Goal: Task Accomplishment & Management: Use online tool/utility

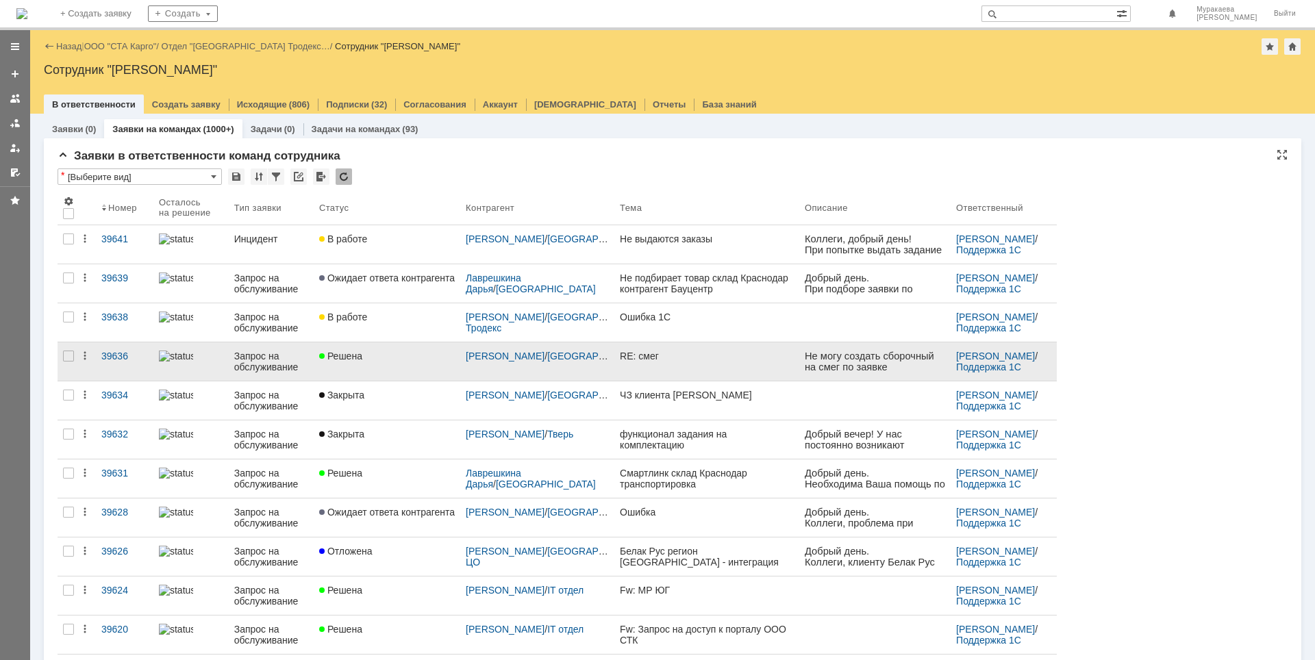
click at [279, 366] on div "Запрос на обслуживание" at bounding box center [271, 362] width 74 height 22
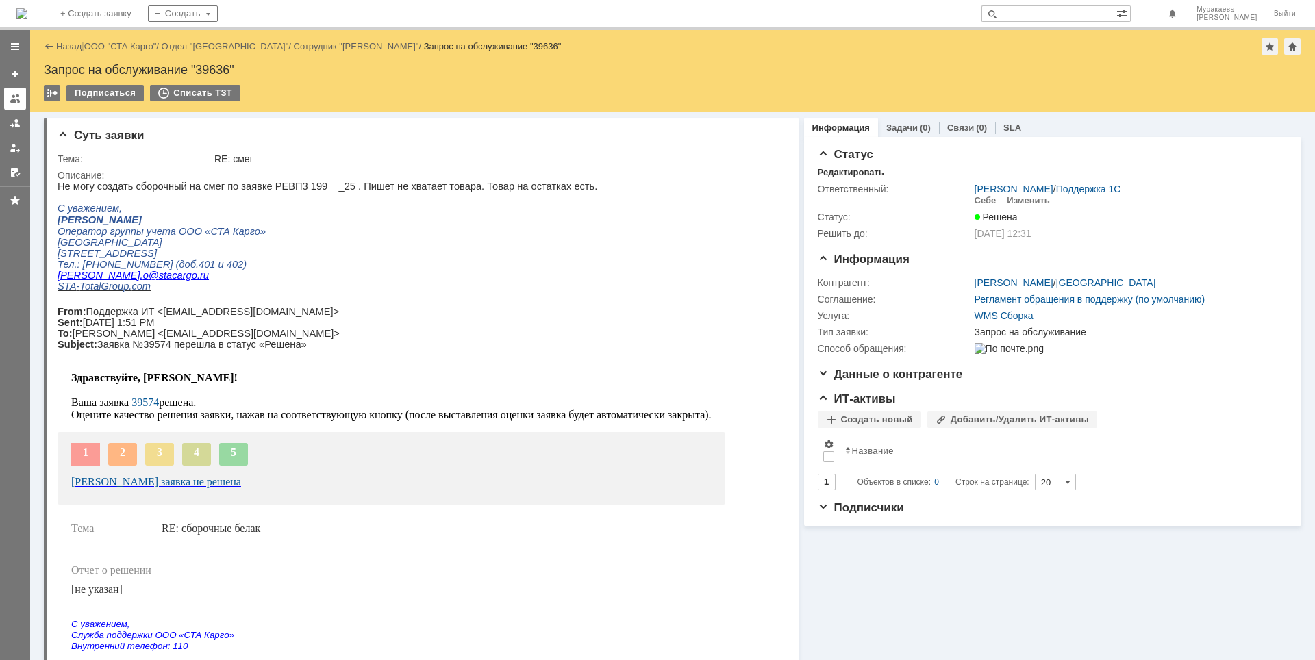
click at [16, 98] on div at bounding box center [15, 98] width 11 height 11
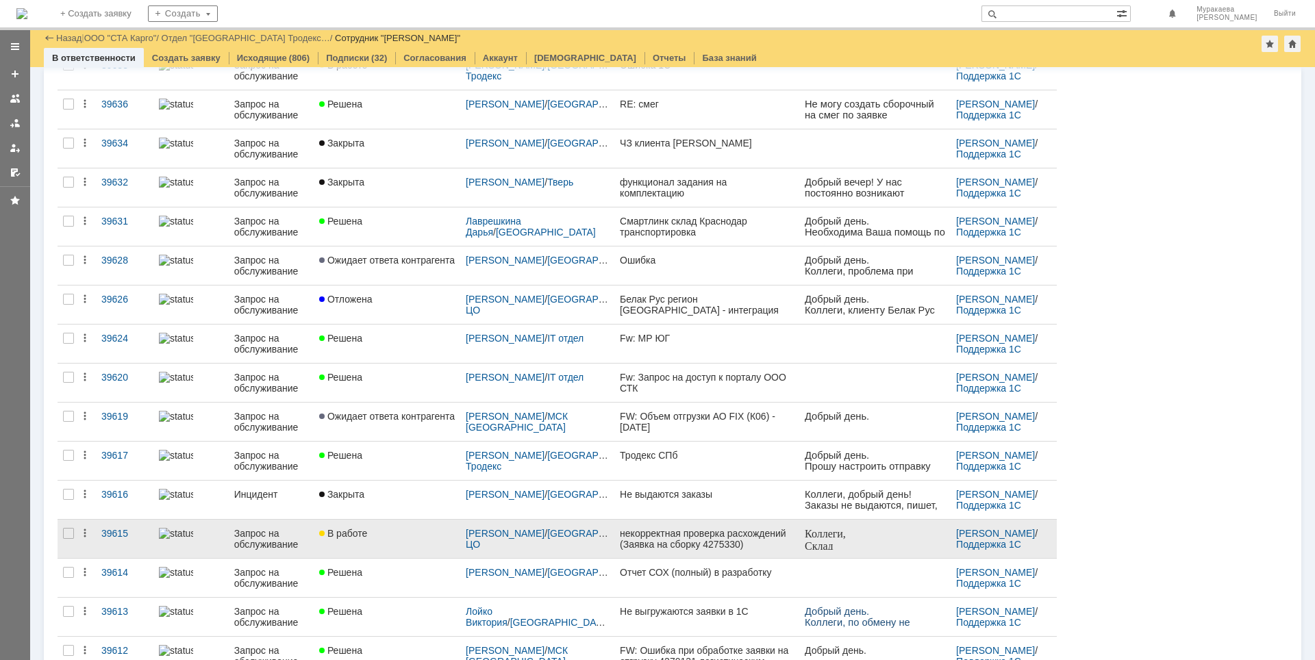
click at [275, 539] on div "Запрос на обслуживание" at bounding box center [271, 539] width 74 height 22
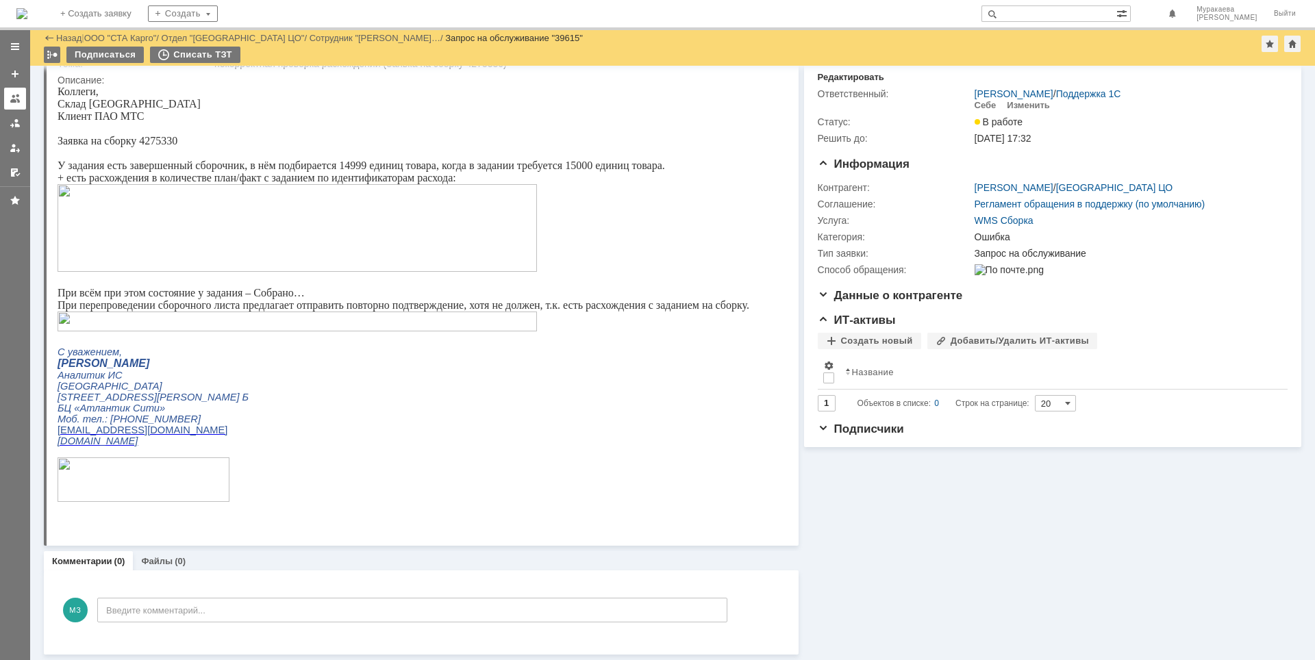
click at [10, 99] on div at bounding box center [15, 98] width 11 height 11
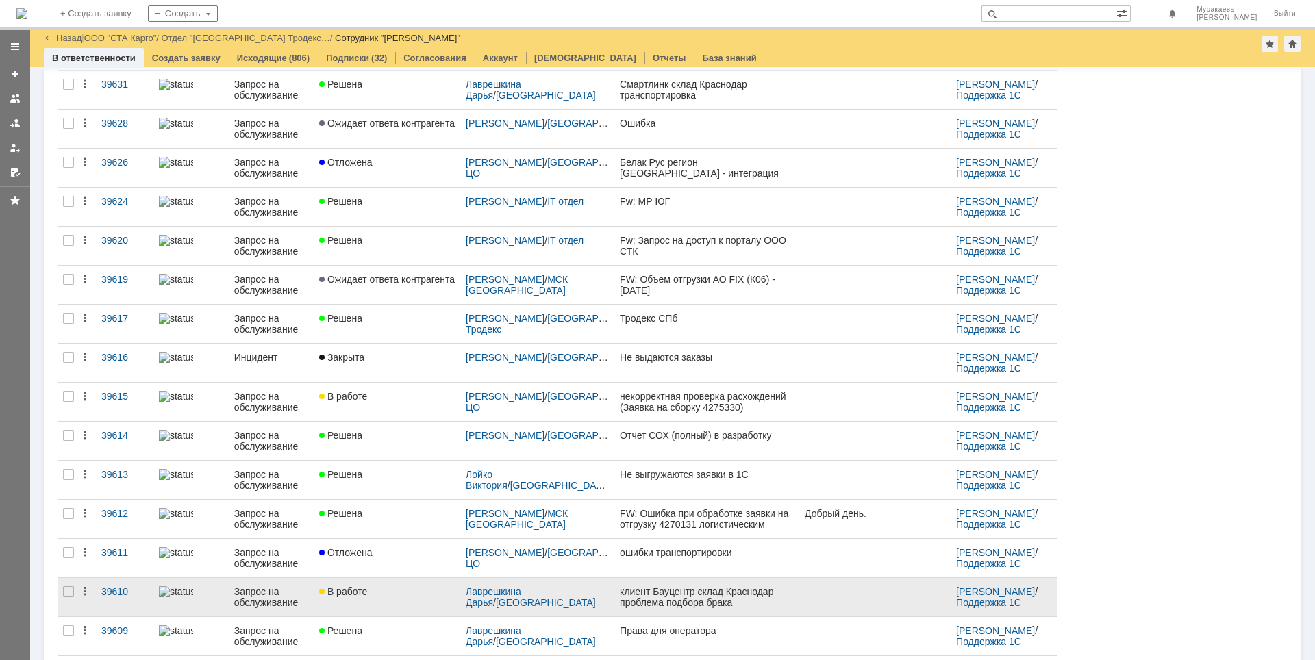
click at [269, 597] on div "Запрос на обслуживание" at bounding box center [271, 597] width 74 height 22
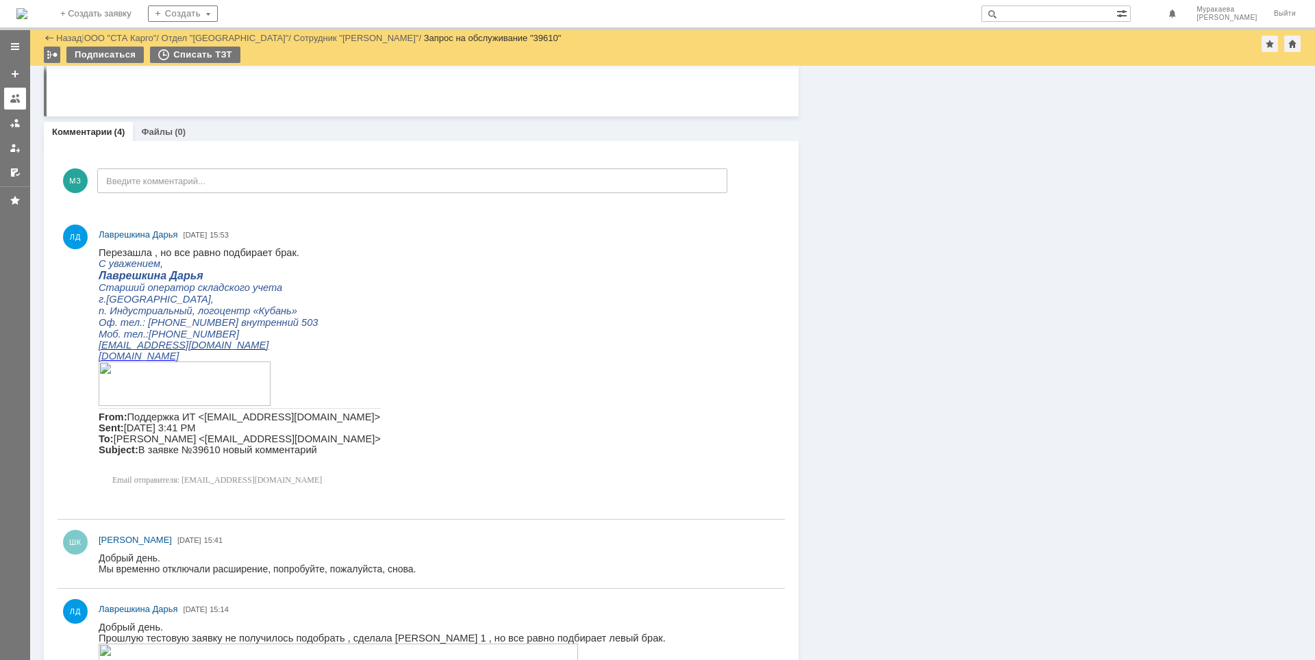
click at [13, 102] on div at bounding box center [15, 98] width 11 height 11
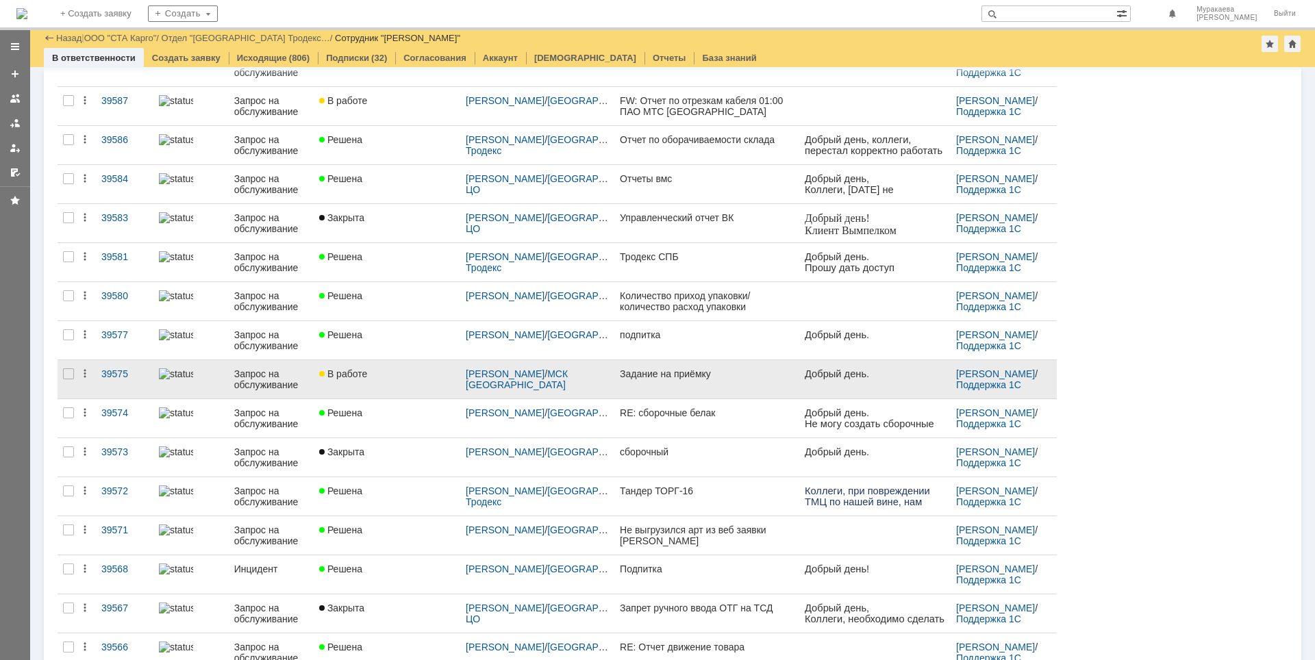
click at [271, 379] on div "Запрос на обслуживание" at bounding box center [271, 379] width 74 height 22
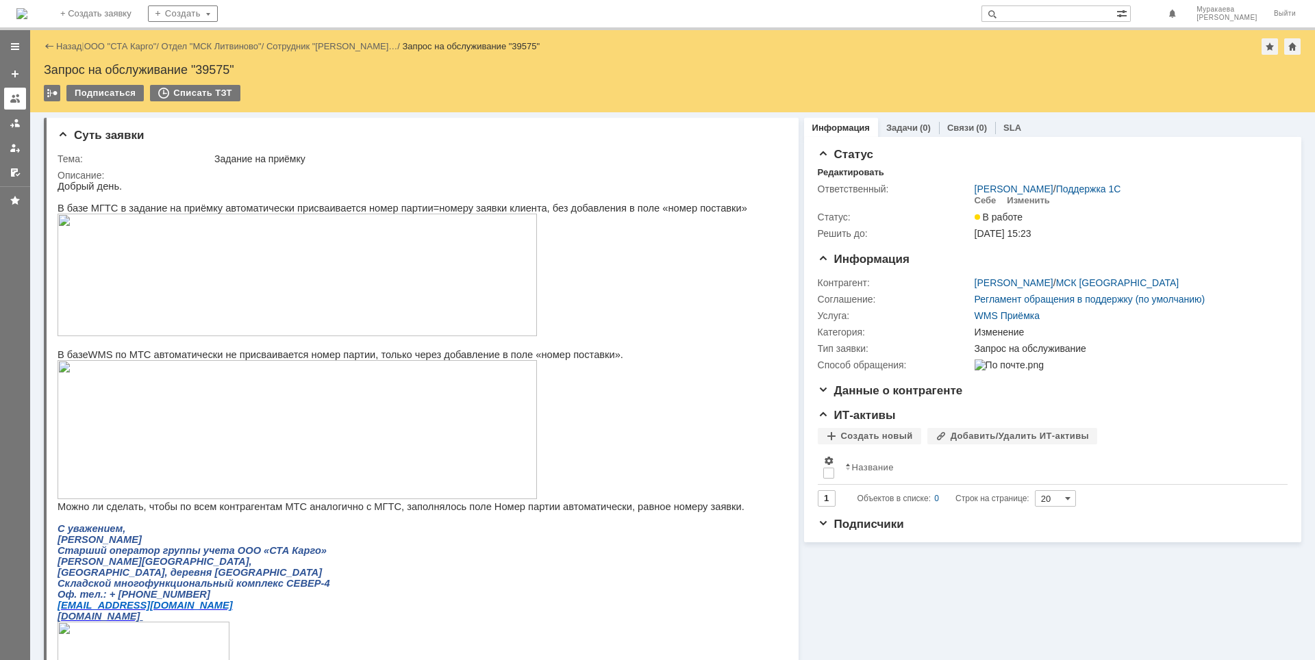
click at [13, 96] on div at bounding box center [15, 98] width 11 height 11
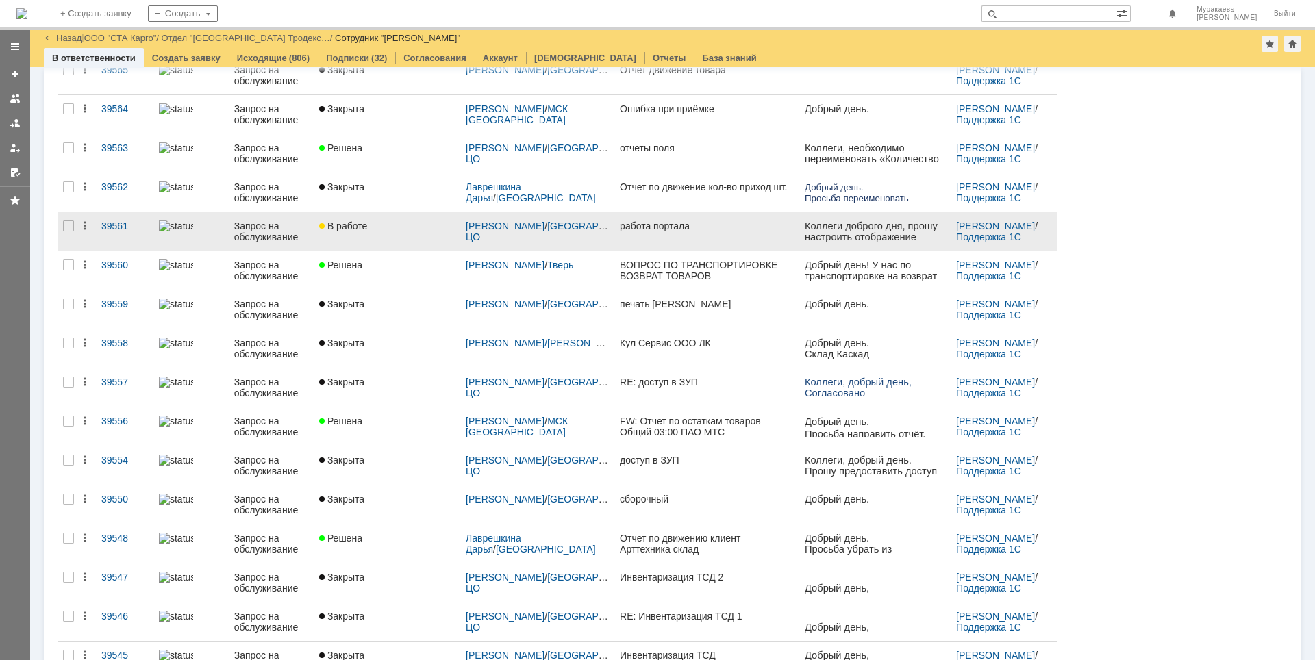
click at [266, 225] on div "Запрос на обслуживание" at bounding box center [271, 231] width 74 height 22
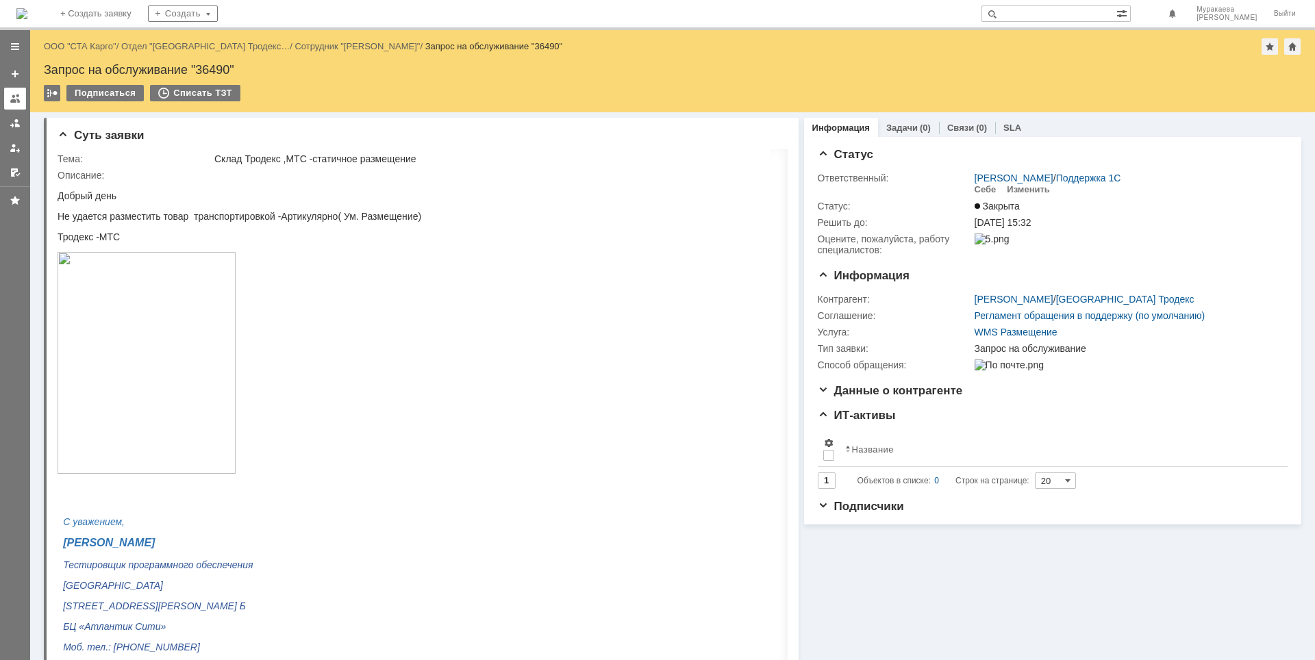
click at [14, 105] on link at bounding box center [15, 99] width 22 height 22
